Goal: Find specific page/section: Find specific page/section

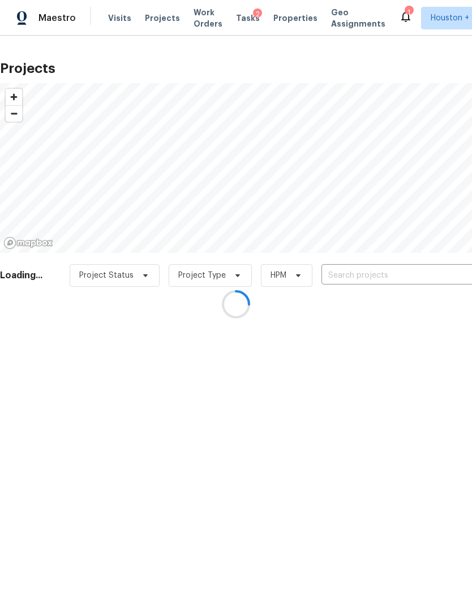
click at [409, 269] on div at bounding box center [236, 304] width 472 height 608
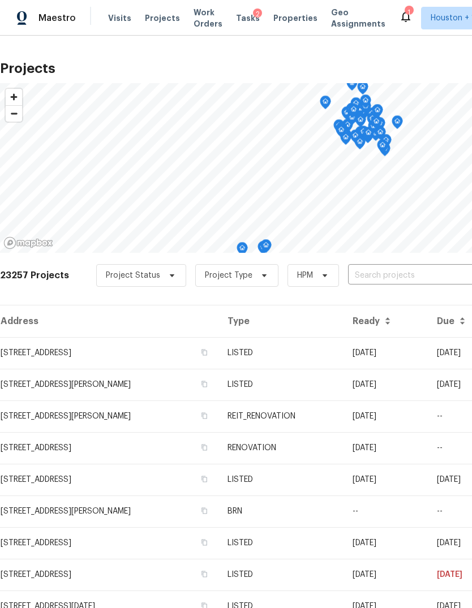
click at [422, 277] on input "text" at bounding box center [413, 276] width 130 height 18
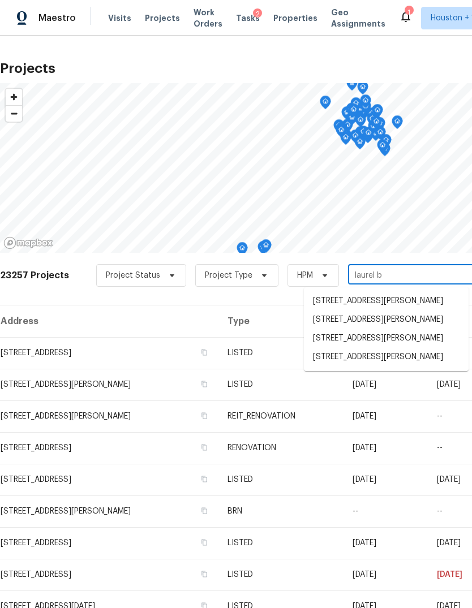
type input "laurel br"
click at [422, 348] on li "[STREET_ADDRESS][PERSON_NAME]" at bounding box center [386, 338] width 165 height 19
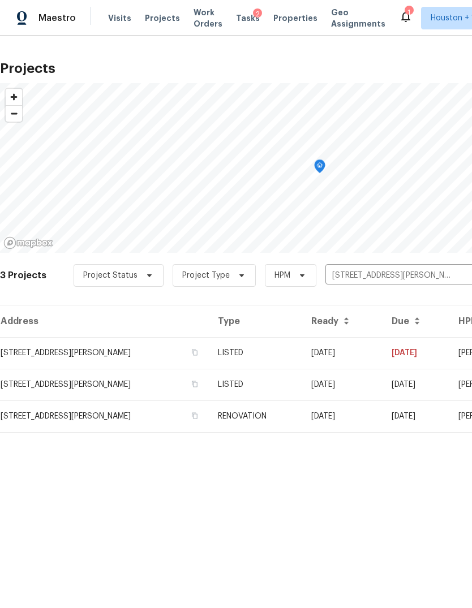
click at [407, 374] on td "[DATE]" at bounding box center [416, 385] width 67 height 32
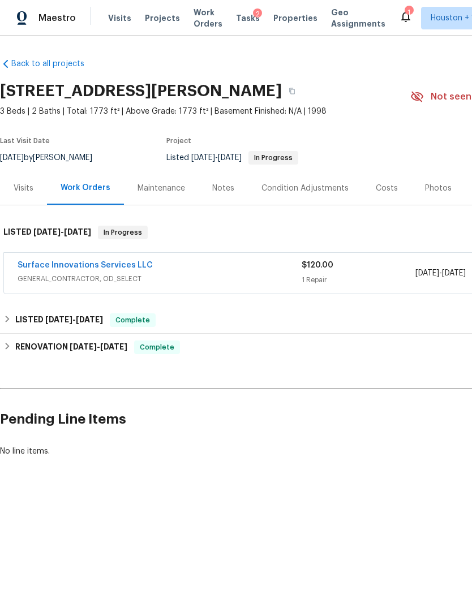
click at [35, 261] on link "Surface Innovations Services LLC" at bounding box center [85, 265] width 135 height 8
